Goal: Information Seeking & Learning: Stay updated

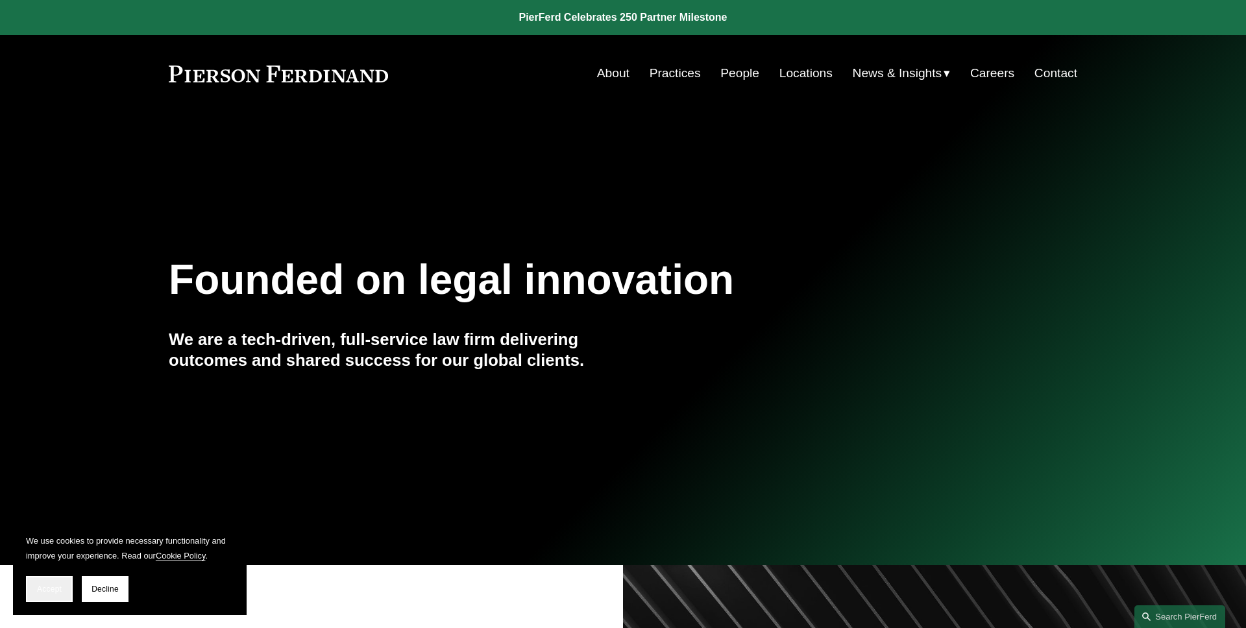
click at [53, 591] on span "Accept" at bounding box center [49, 589] width 25 height 9
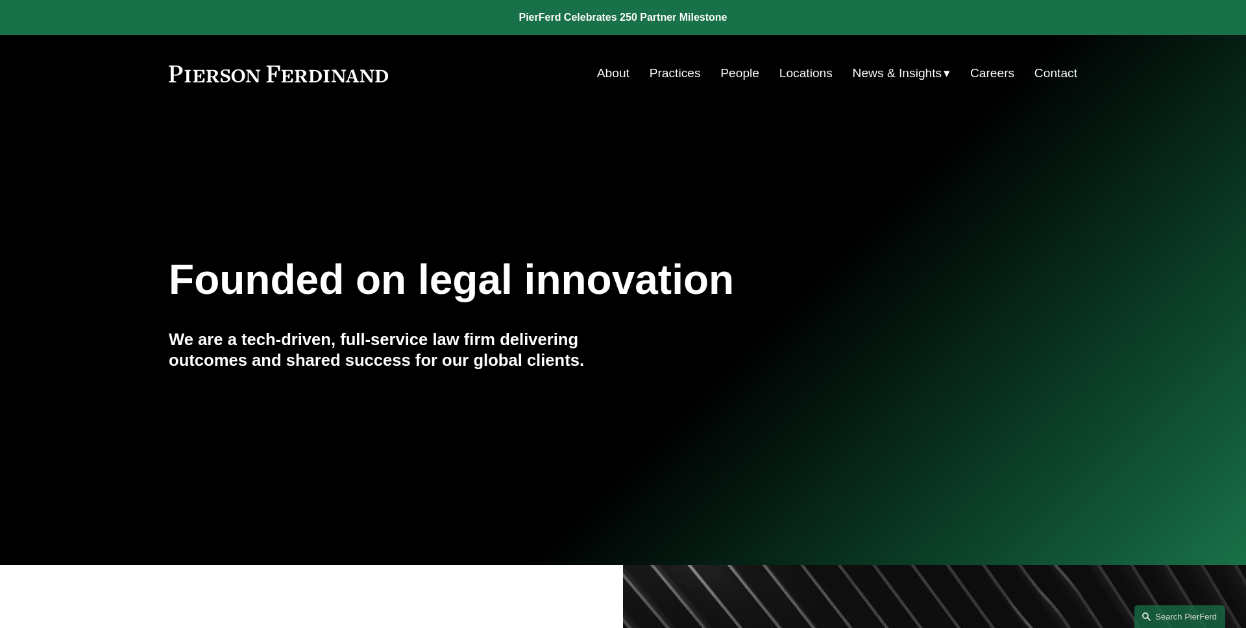
click at [119, 385] on div "Founded on legal innovation We are a tech-driven, full-service law firm deliver…" at bounding box center [623, 339] width 1246 height 176
click at [114, 251] on div "Founded on legal innovation We are a tech-driven, full-service law firm deliver…" at bounding box center [623, 339] width 1246 height 176
click at [617, 12] on link at bounding box center [623, 17] width 1246 height 35
click at [90, 149] on div "Founded on legal innovation We are a tech-driven, full-service law firm deliver…" at bounding box center [623, 339] width 1246 height 400
